Goal: Information Seeking & Learning: Learn about a topic

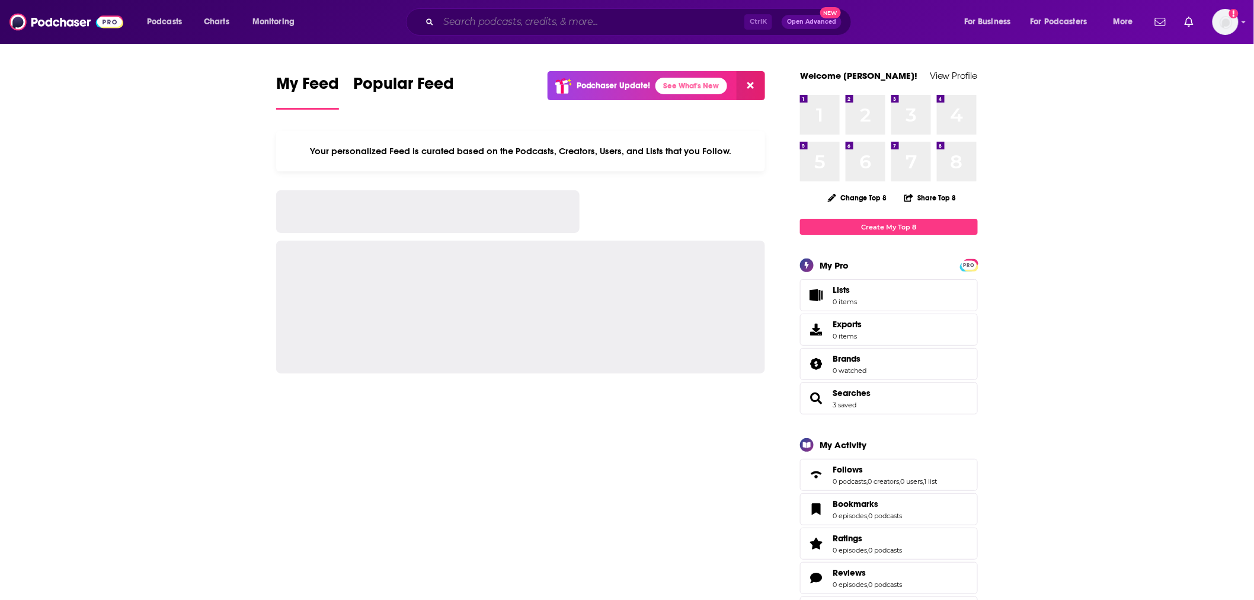
click at [459, 21] on input "Search podcasts, credits, & more..." at bounding box center [592, 21] width 306 height 19
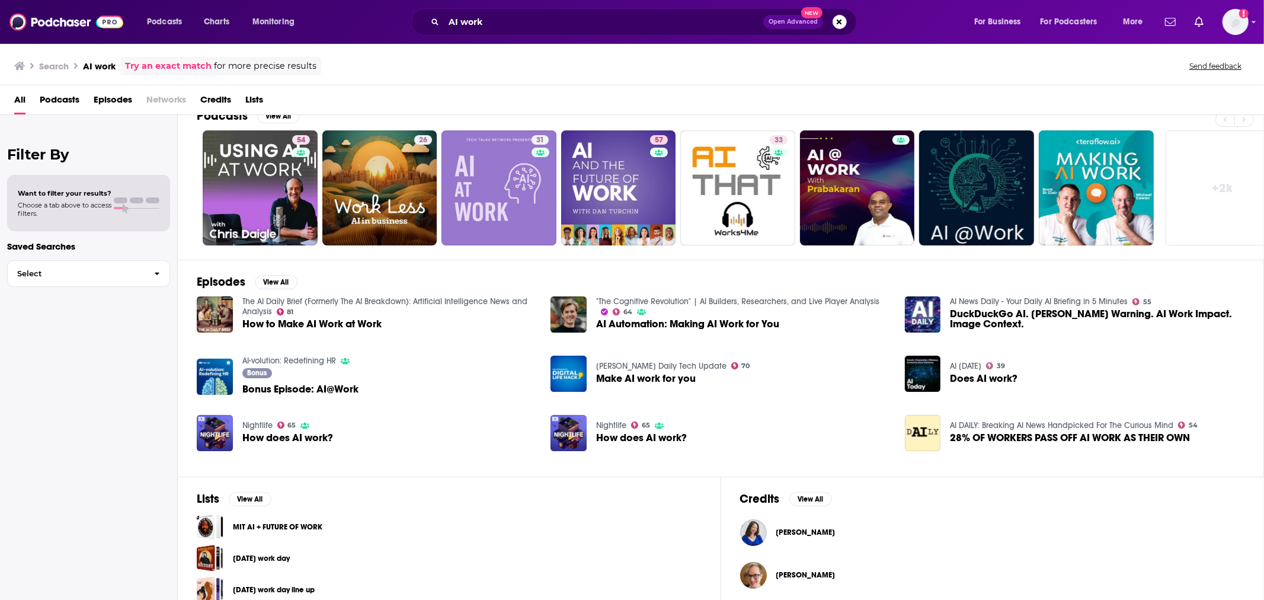
scroll to position [21, 0]
click at [461, 21] on input "AI work" at bounding box center [603, 21] width 319 height 19
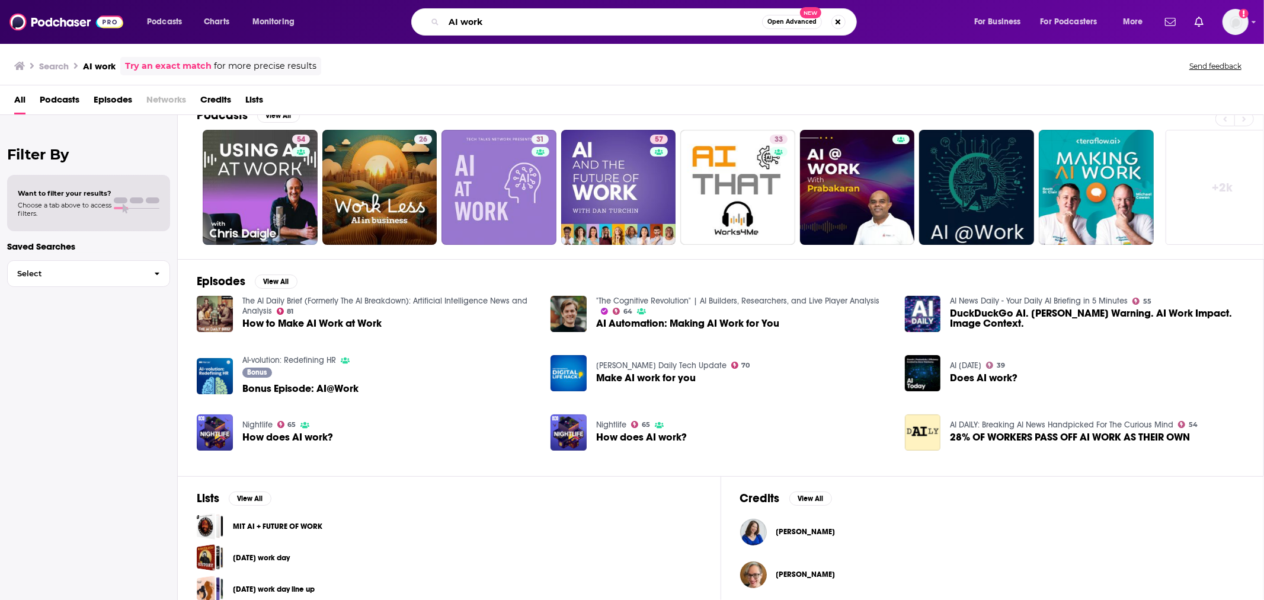
click at [461, 21] on input "AI work" at bounding box center [603, 21] width 318 height 19
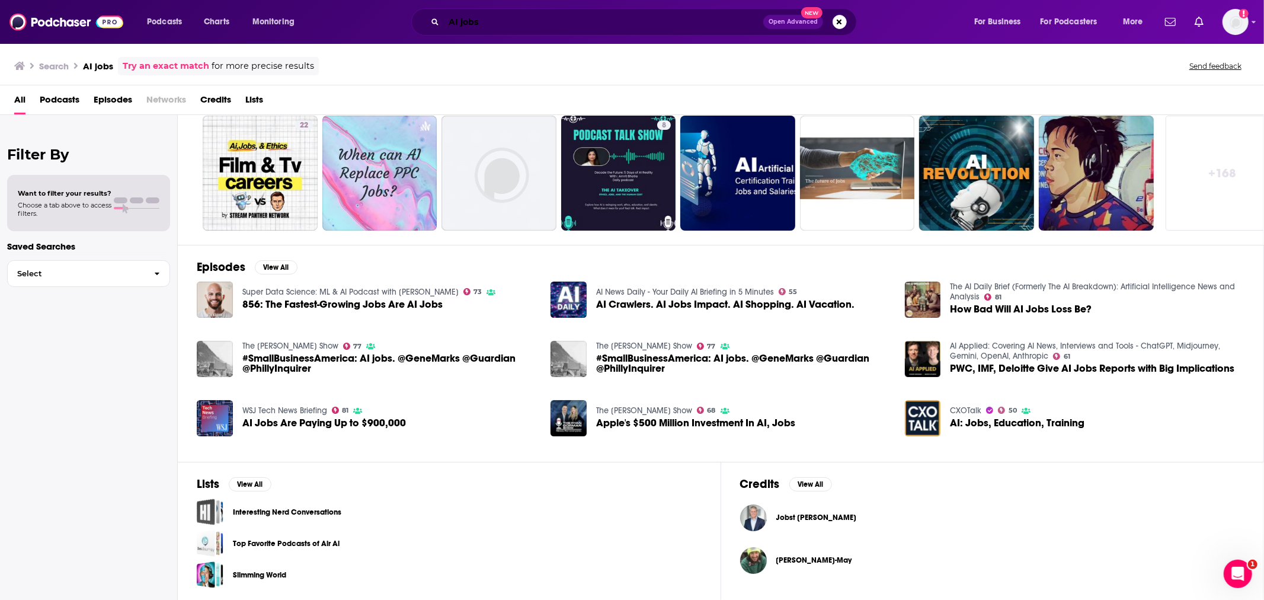
click at [452, 14] on input "AI jobs" at bounding box center [603, 21] width 319 height 19
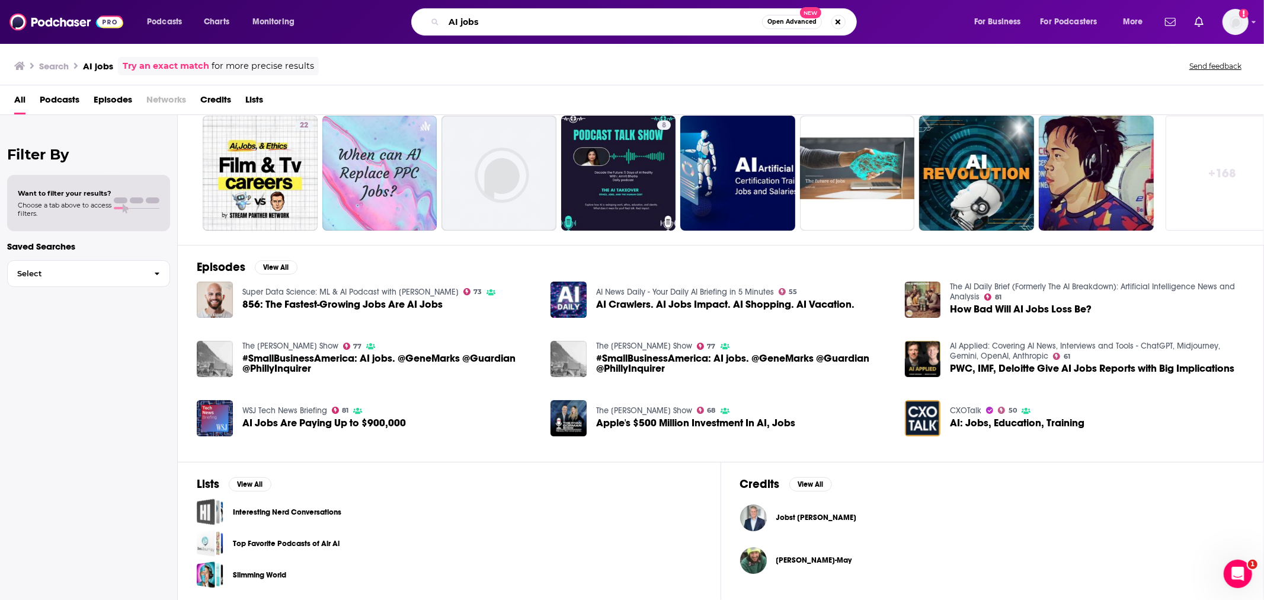
click at [452, 14] on input "AI jobs" at bounding box center [603, 21] width 318 height 19
type input "exponential view"
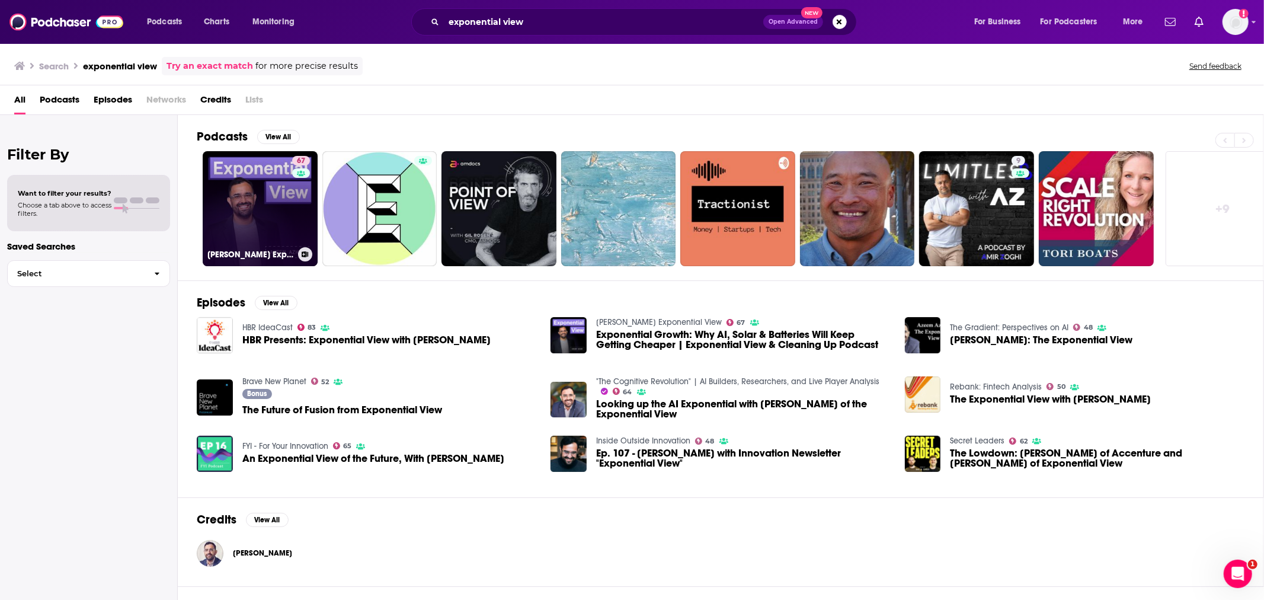
click at [251, 250] on h3 "[PERSON_NAME] Exponential View" at bounding box center [250, 255] width 86 height 10
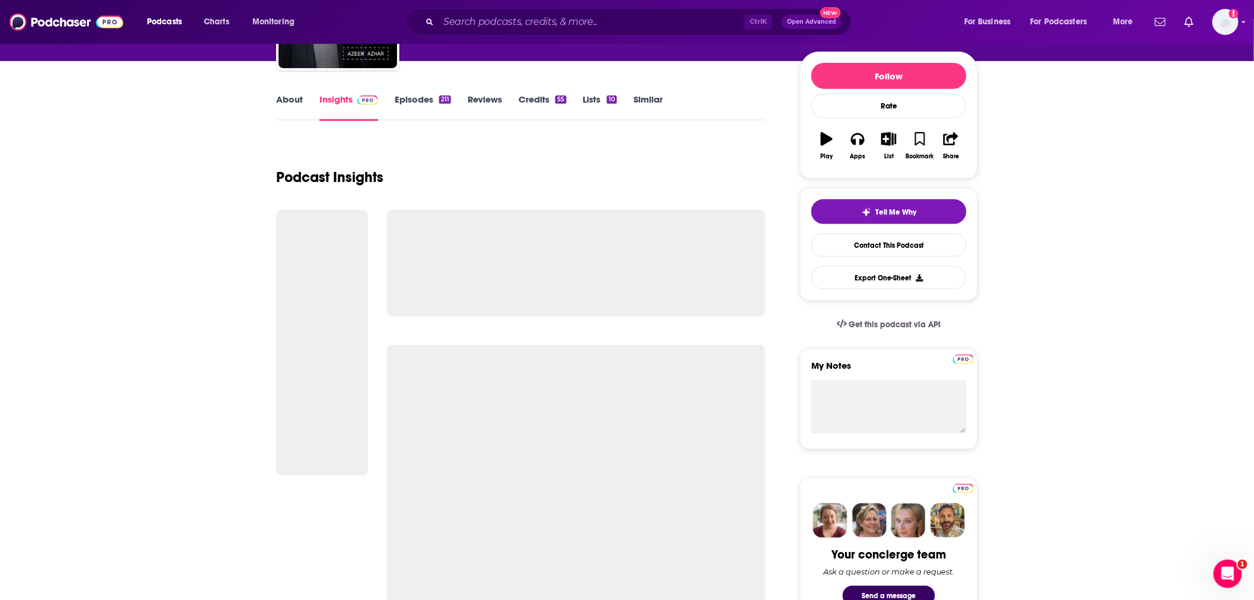
scroll to position [133, 0]
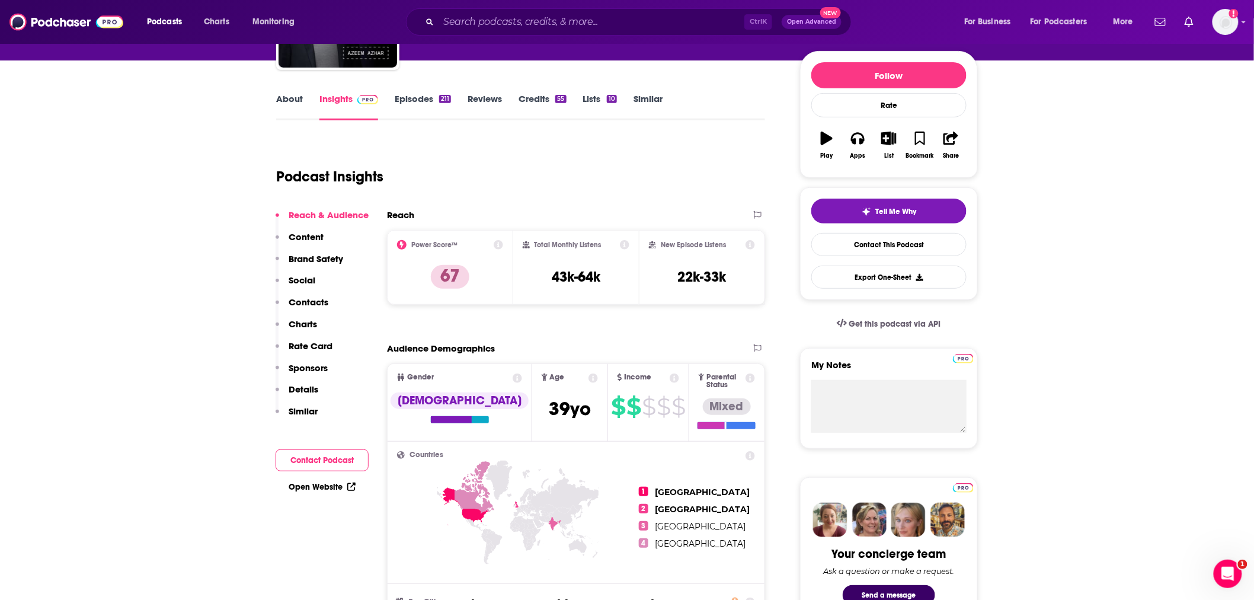
click at [288, 104] on link "About" at bounding box center [289, 106] width 27 height 27
